Goal: Task Accomplishment & Management: Use online tool/utility

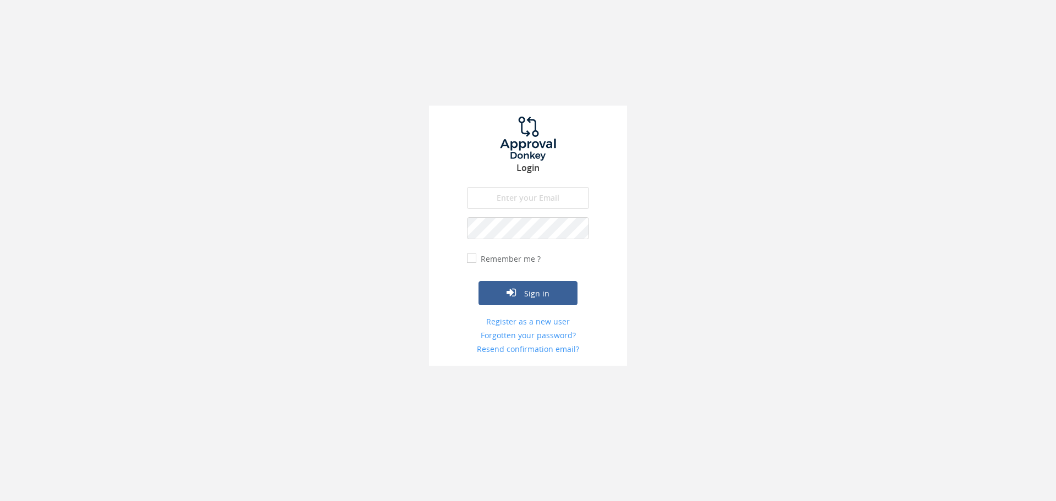
click at [500, 186] on div "Login The email is required. Invalid email address. The password is required. T…" at bounding box center [528, 236] width 198 height 260
click at [498, 191] on input "email" at bounding box center [528, 198] width 122 height 22
type input "info@trouidees.co.za"
click at [478, 281] on button "Sign in" at bounding box center [527, 293] width 99 height 24
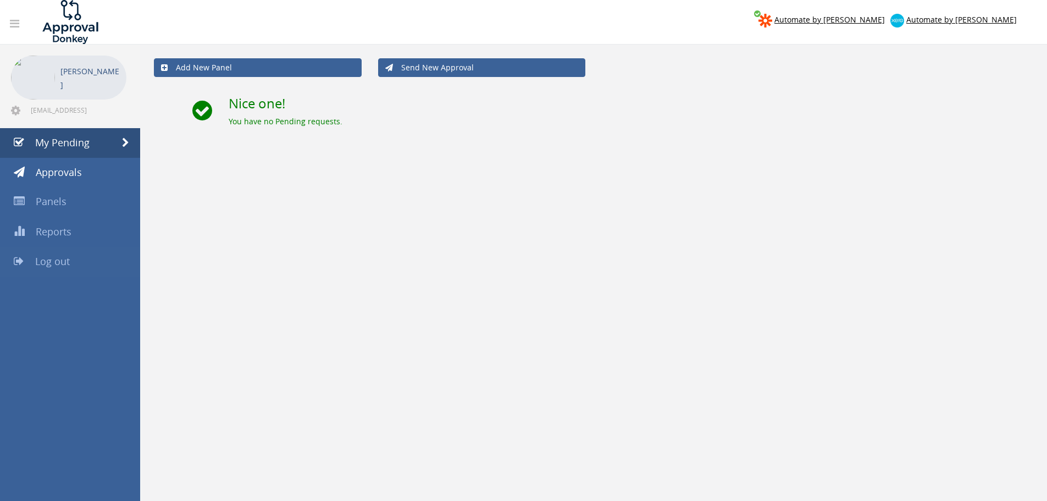
click at [74, 264] on link "Log out" at bounding box center [70, 262] width 140 height 30
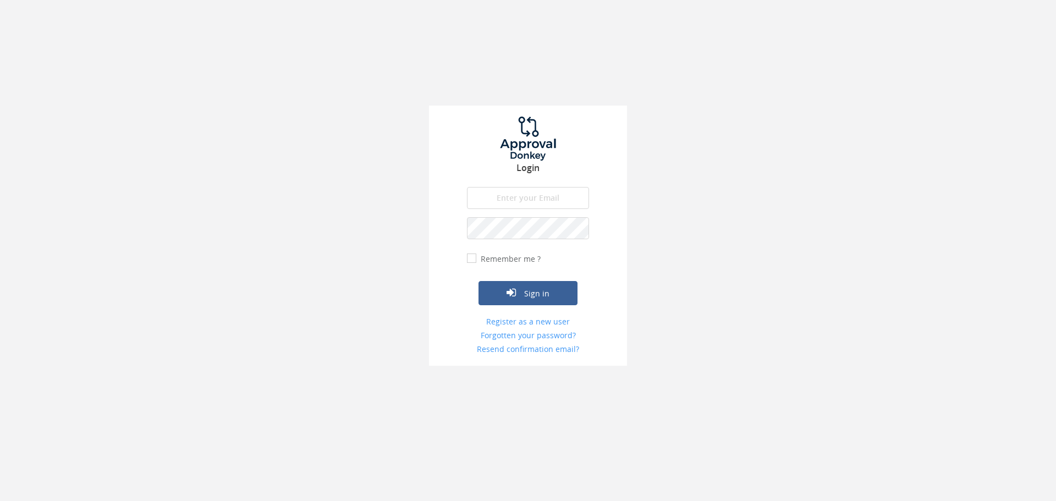
click at [527, 187] on input "email" at bounding box center [528, 198] width 122 height 22
click at [510, 206] on input "info@trouidees.co.za" at bounding box center [528, 198] width 122 height 22
click at [552, 206] on input "info@trouidees.co.za" at bounding box center [528, 198] width 122 height 22
click at [552, 205] on input "info@trouidees.co.za" at bounding box center [528, 198] width 122 height 22
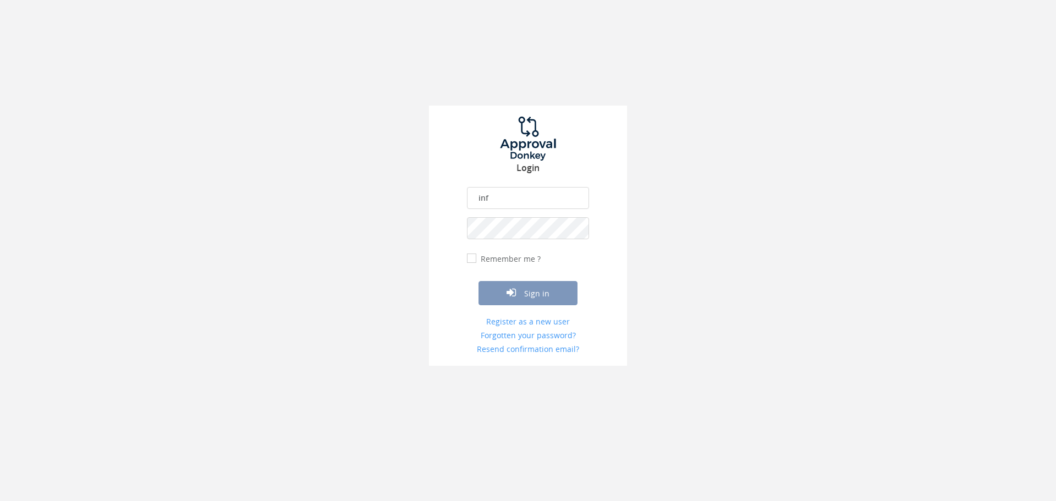
type input "[EMAIL_ADDRESS][DOMAIN_NAME]"
click at [478, 281] on button "Sign in" at bounding box center [527, 293] width 99 height 24
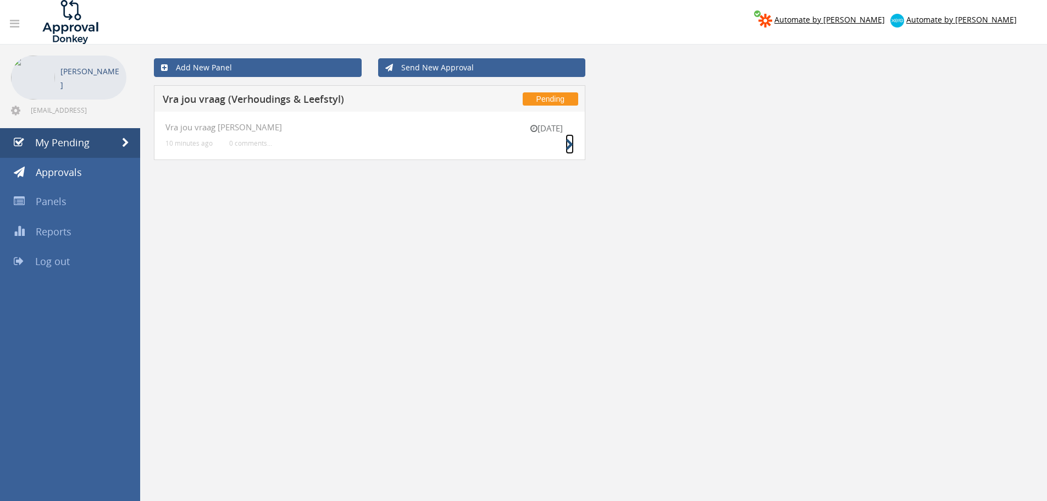
click at [567, 141] on icon at bounding box center [570, 145] width 8 height 12
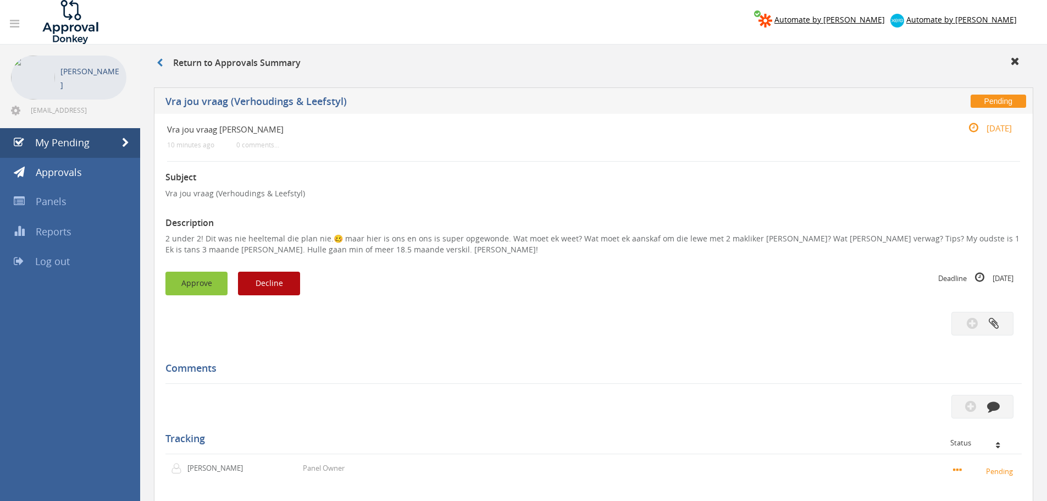
click at [202, 277] on button "Approve" at bounding box center [197, 284] width 62 height 24
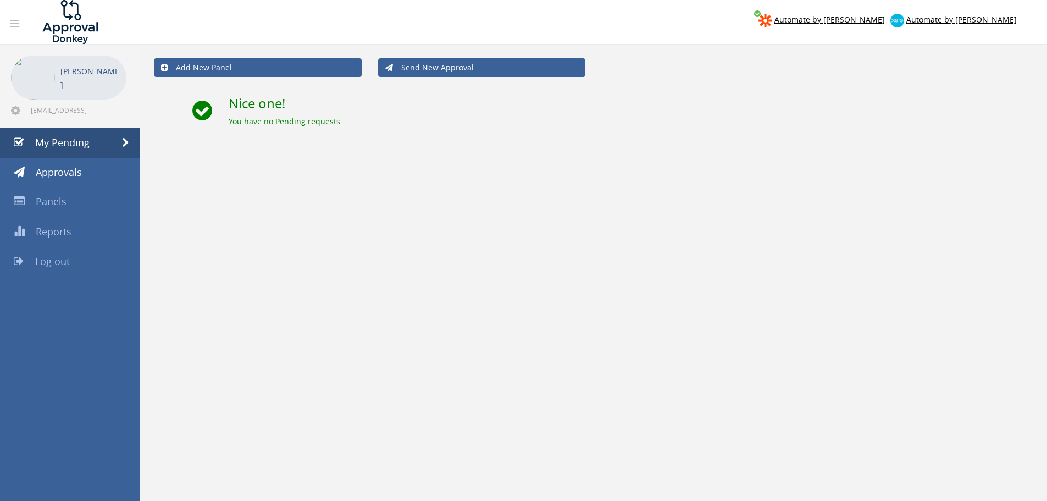
scroll to position [45, 0]
